Goal: Book appointment/travel/reservation

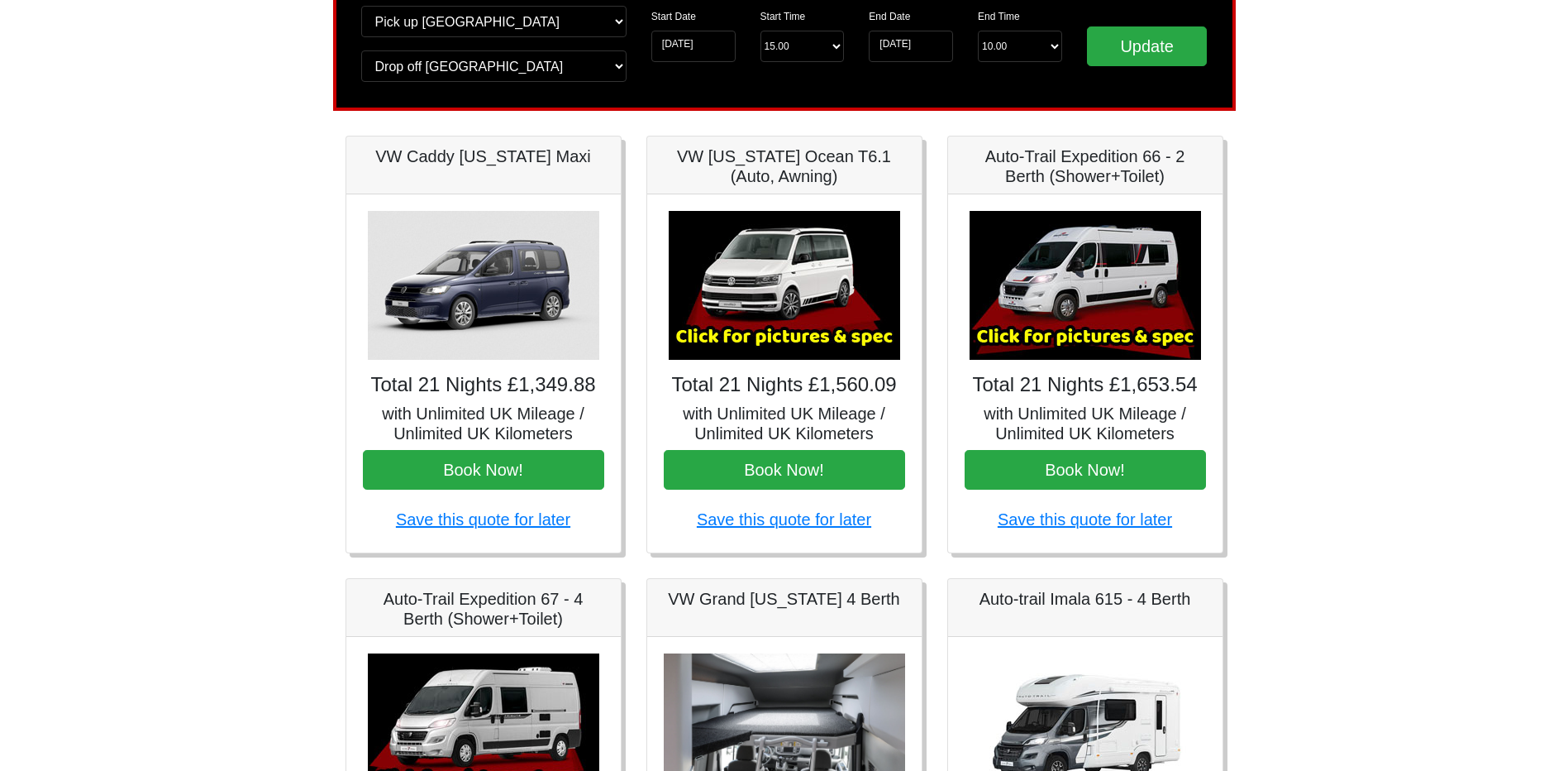
scroll to position [166, 0]
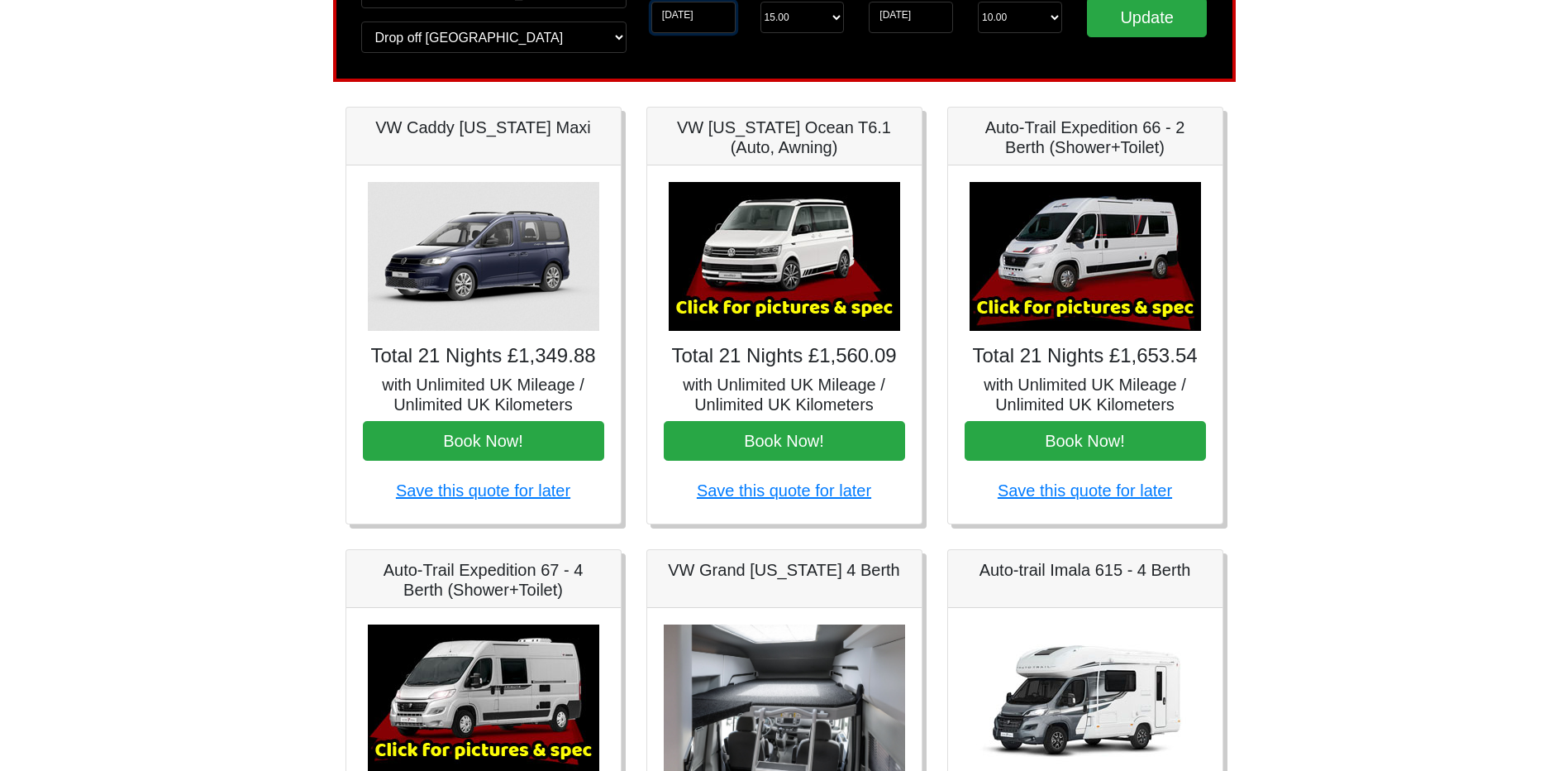
click at [696, 16] on input "[DATE]" at bounding box center [694, 18] width 85 height 31
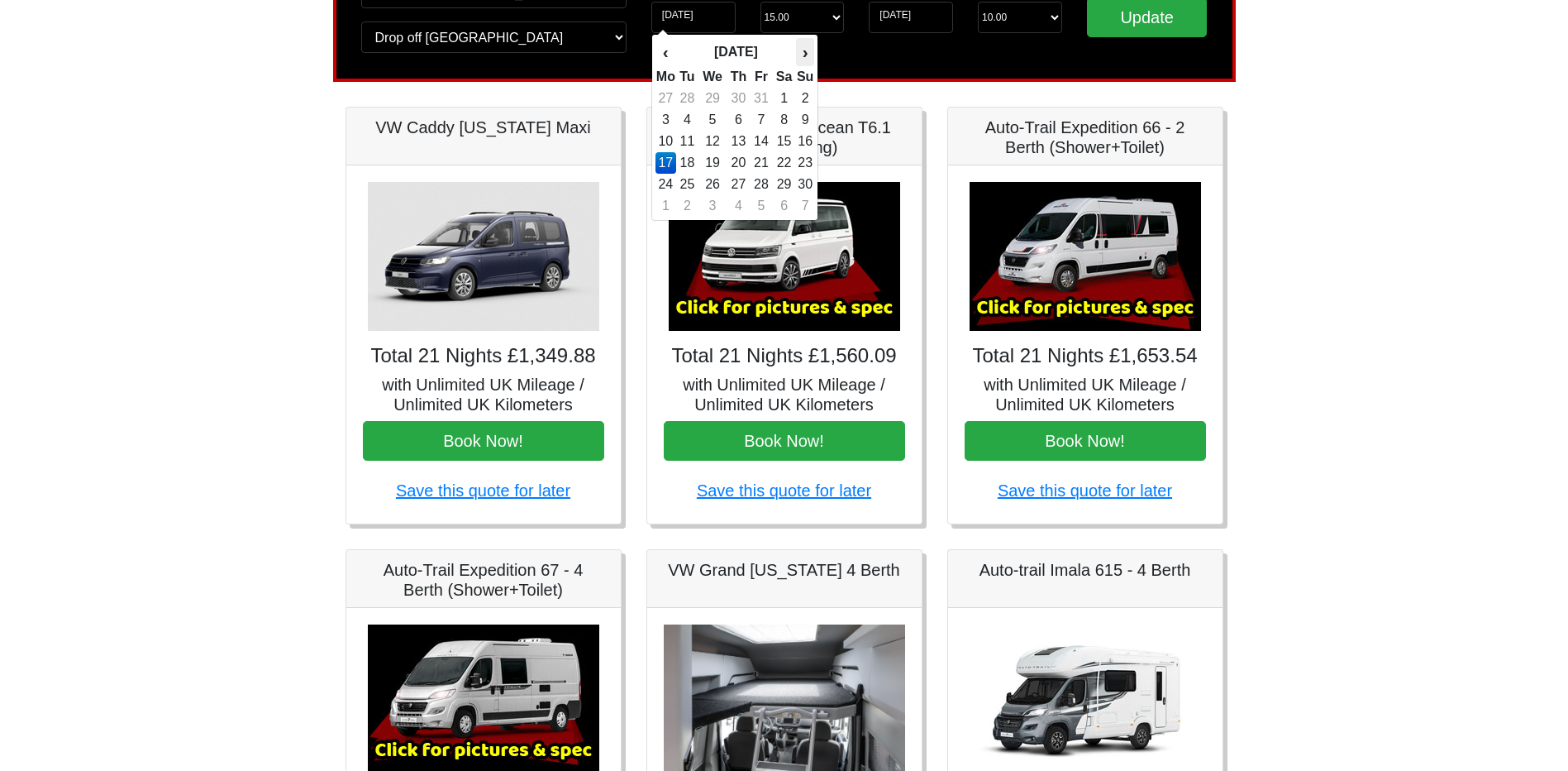
click at [805, 53] on th "›" at bounding box center [806, 52] width 18 height 29
click at [801, 54] on th "›" at bounding box center [806, 52] width 18 height 29
click at [807, 54] on th "›" at bounding box center [806, 52] width 18 height 29
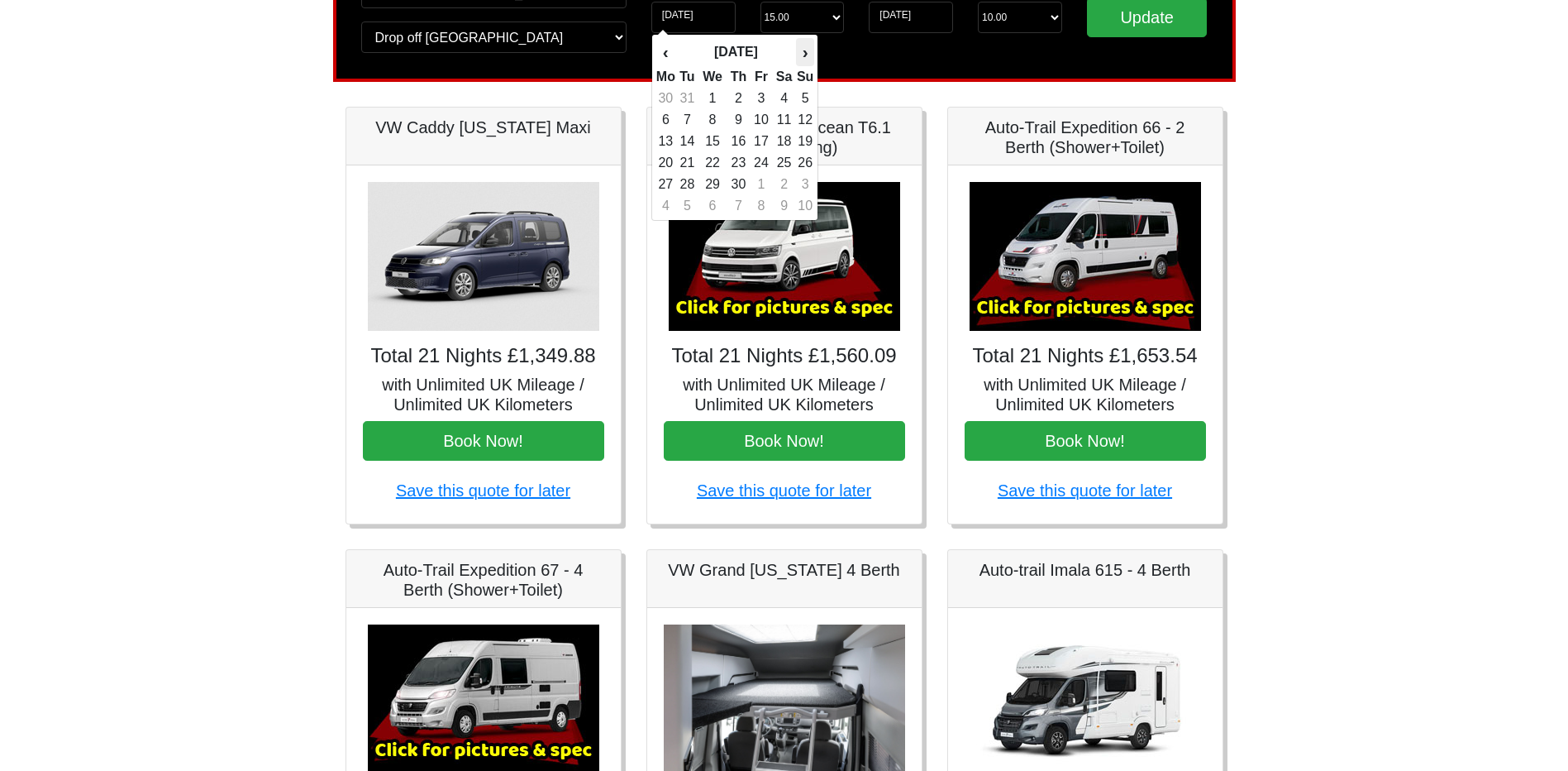
click at [804, 55] on th "›" at bounding box center [806, 52] width 18 height 29
click at [781, 124] on td "9" at bounding box center [784, 120] width 24 height 21
type input "[DATE]"
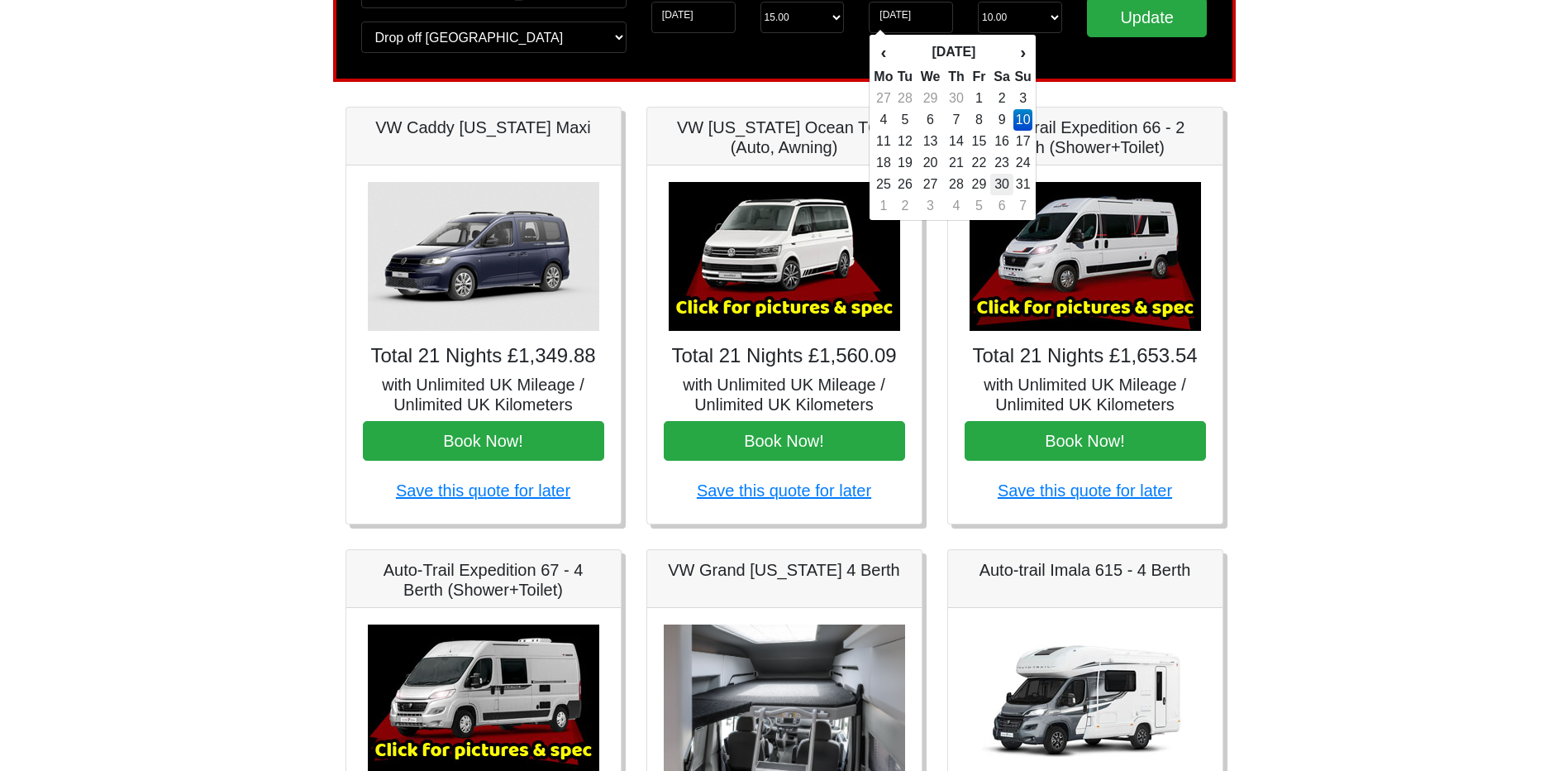
click at [1008, 184] on td "30" at bounding box center [1003, 184] width 24 height 21
type input "[DATE]"
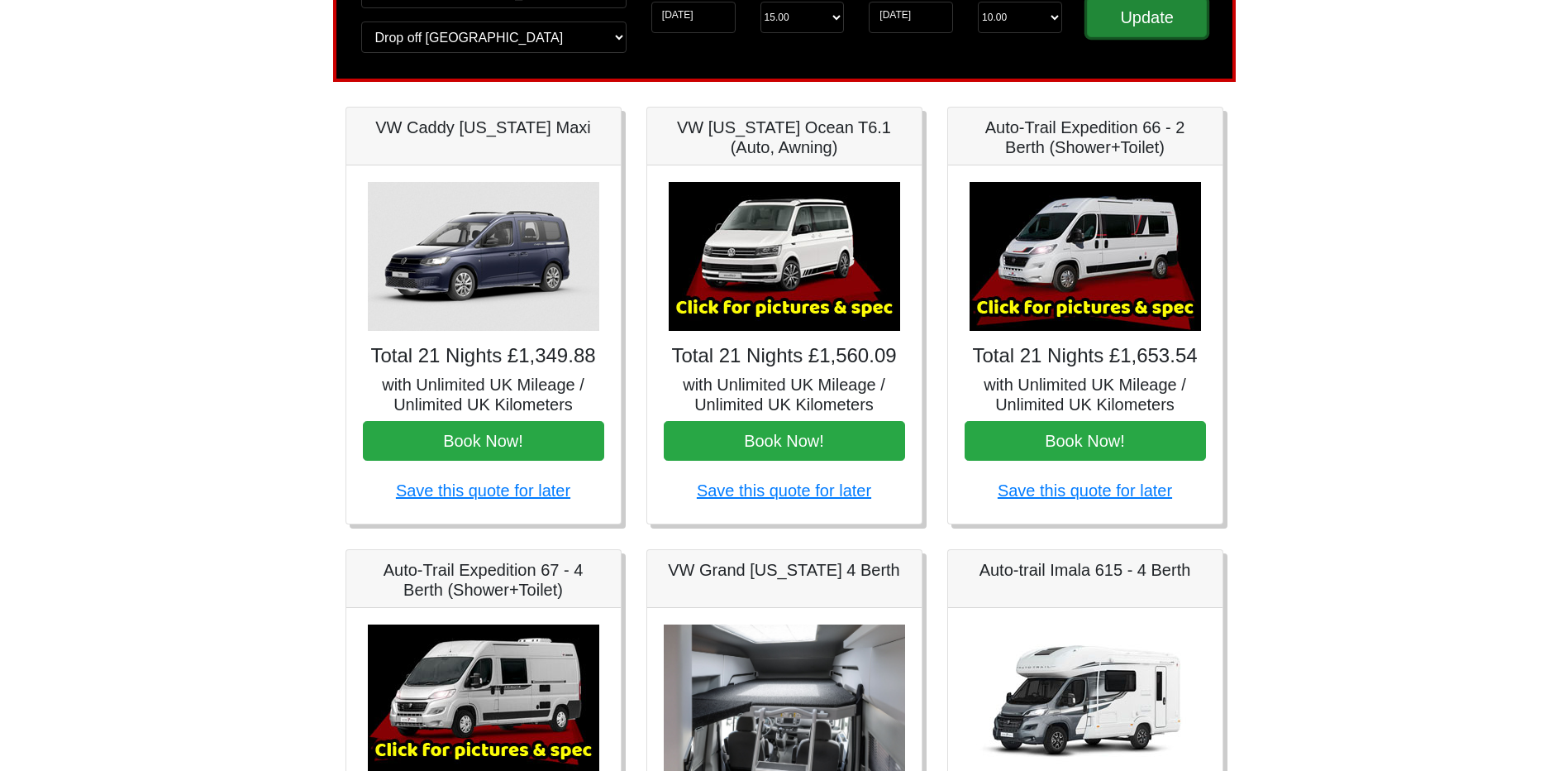
click at [1109, 28] on input "Update" at bounding box center [1147, 17] width 121 height 40
